Goal: Task Accomplishment & Management: Complete application form

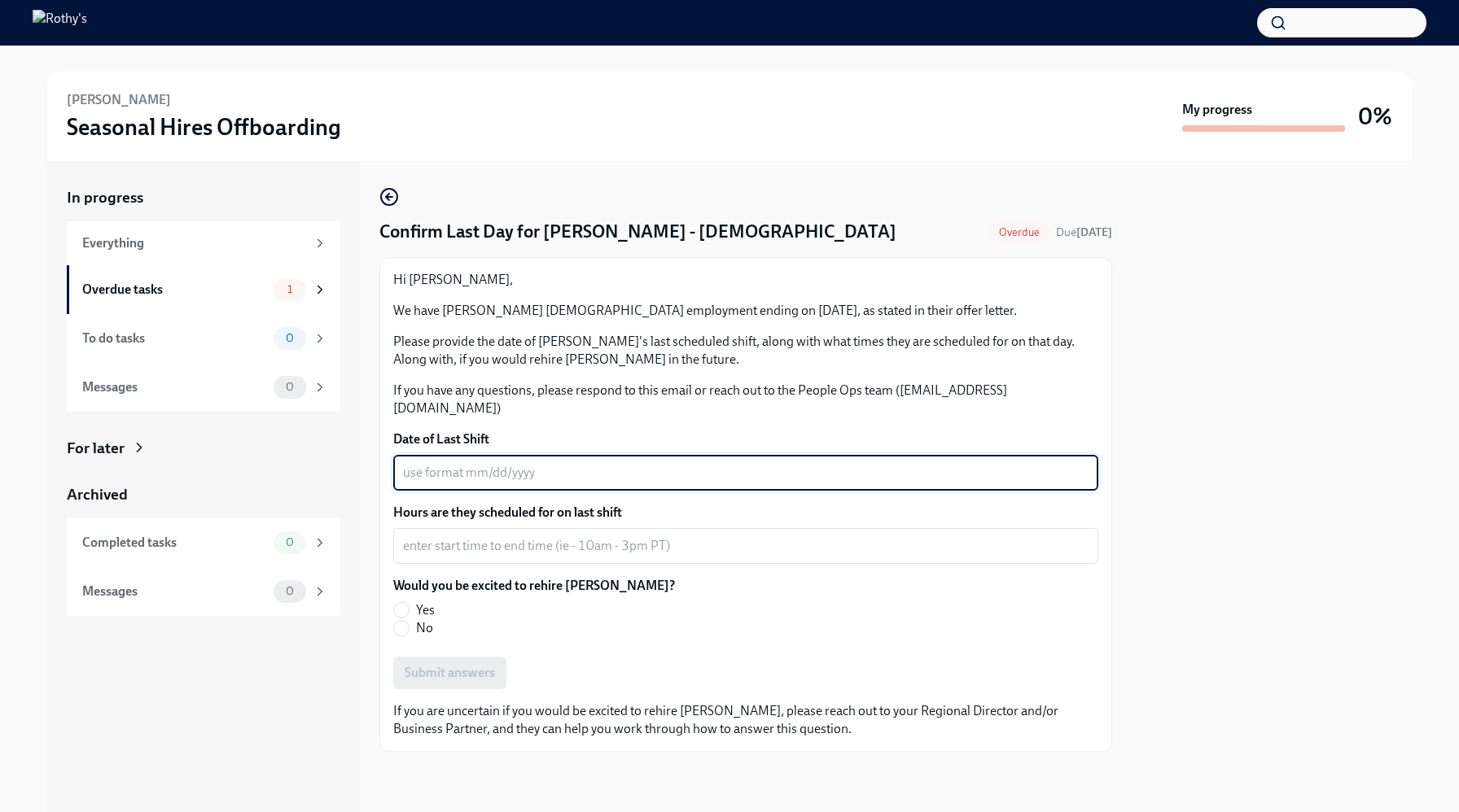
click at [536, 463] on textarea "Date of Last Shift" at bounding box center [746, 473] width 685 height 20
type textarea "[DATE]"
click at [584, 536] on textarea "Hours are they scheduled for on last shift" at bounding box center [746, 546] width 685 height 20
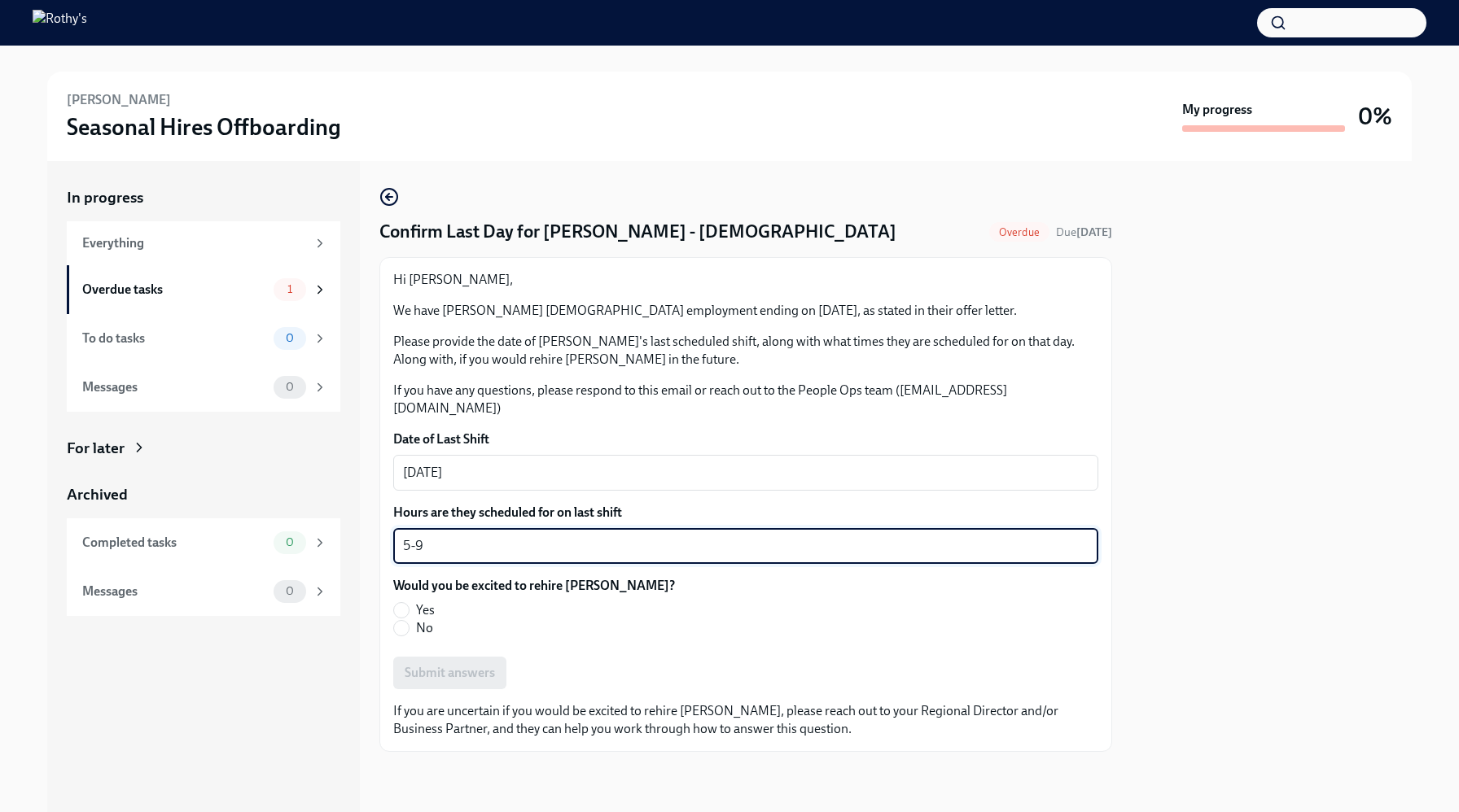
type textarea "5-9"
click at [533, 619] on label "No" at bounding box center [527, 628] width 269 height 18
click at [409, 621] on input "No" at bounding box center [402, 628] width 15 height 15
radio input "true"
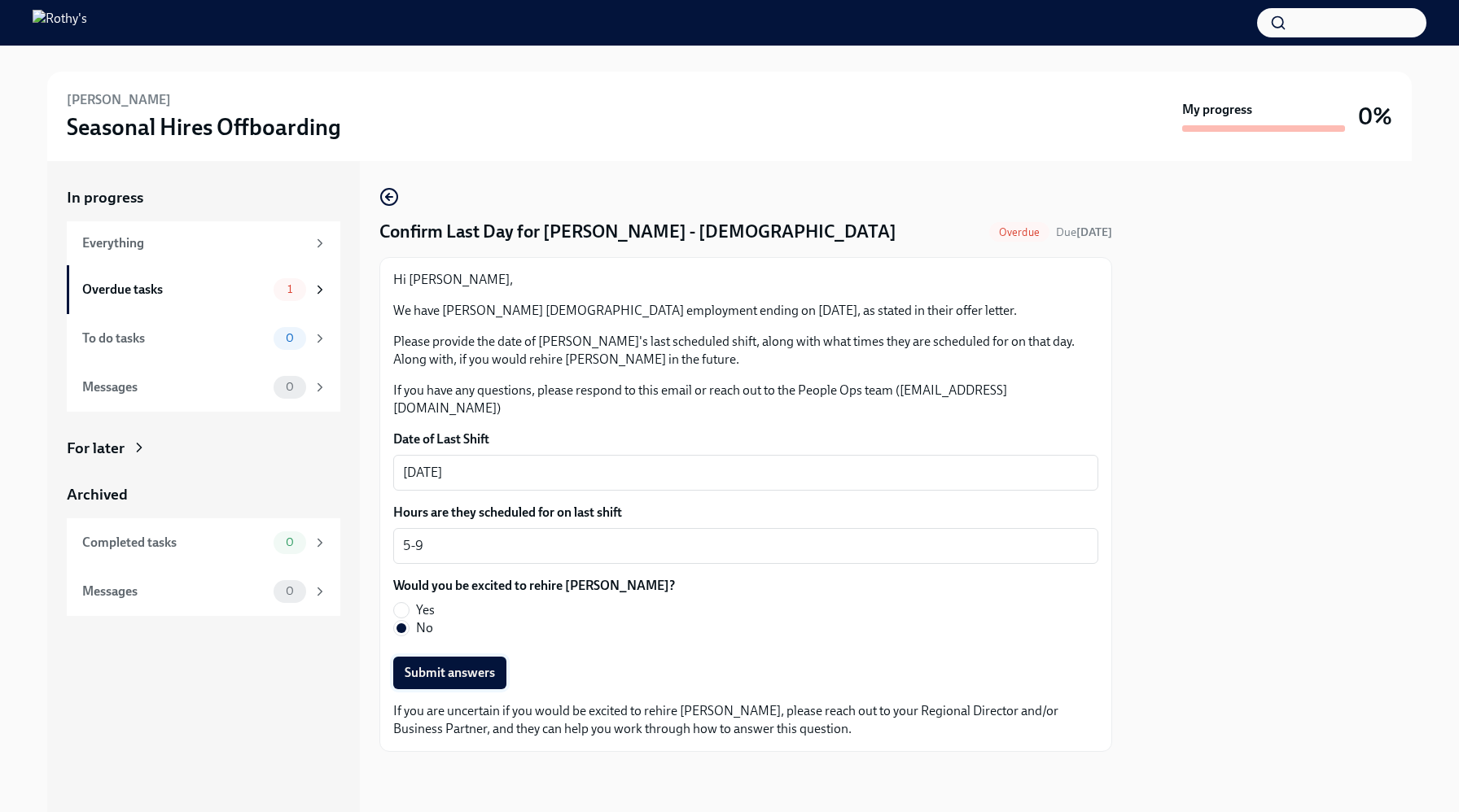
click at [428, 665] on span "Submit answers" at bounding box center [450, 673] width 90 height 16
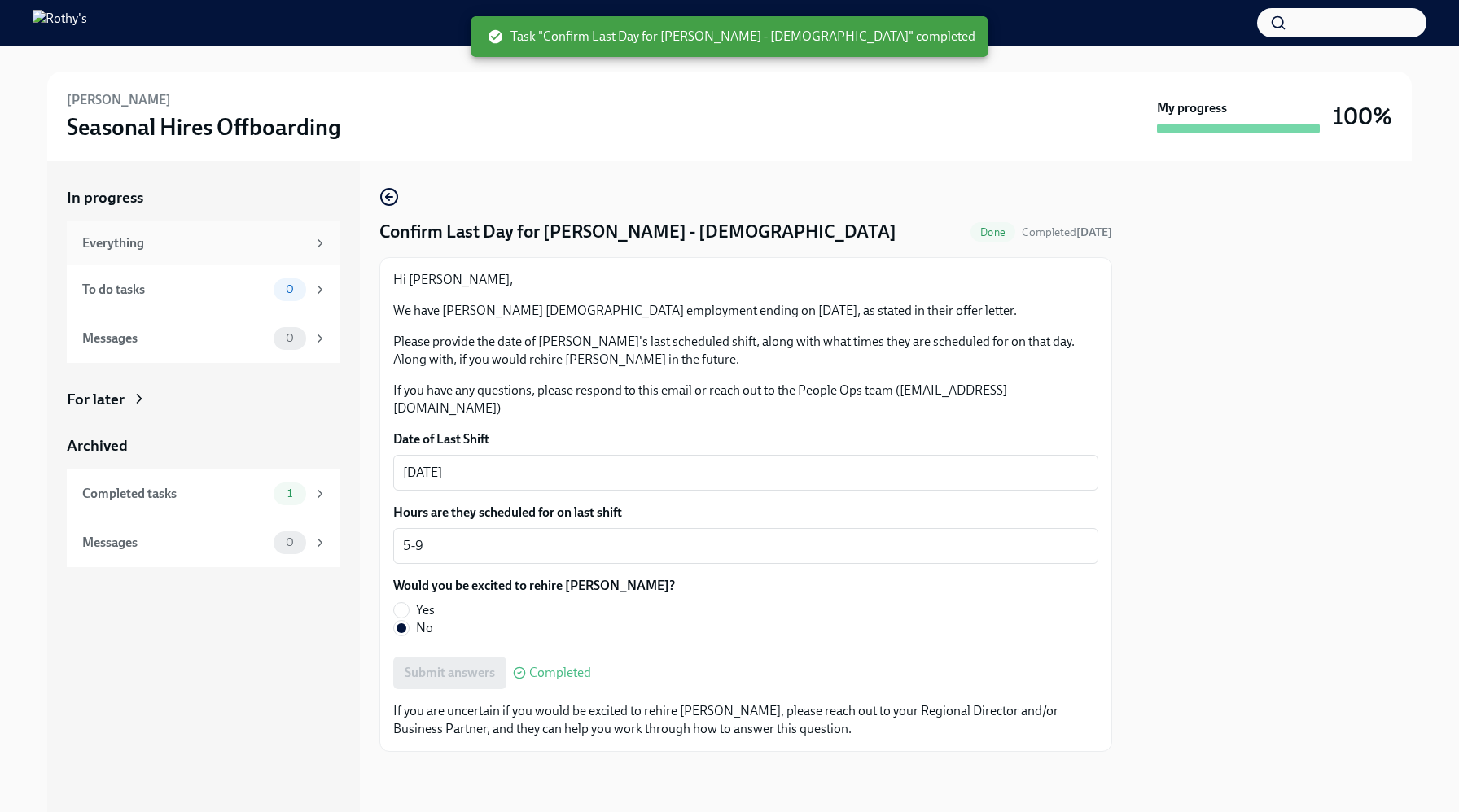
click at [121, 244] on div "Everything" at bounding box center [194, 243] width 224 height 18
